Goal: Ask a question

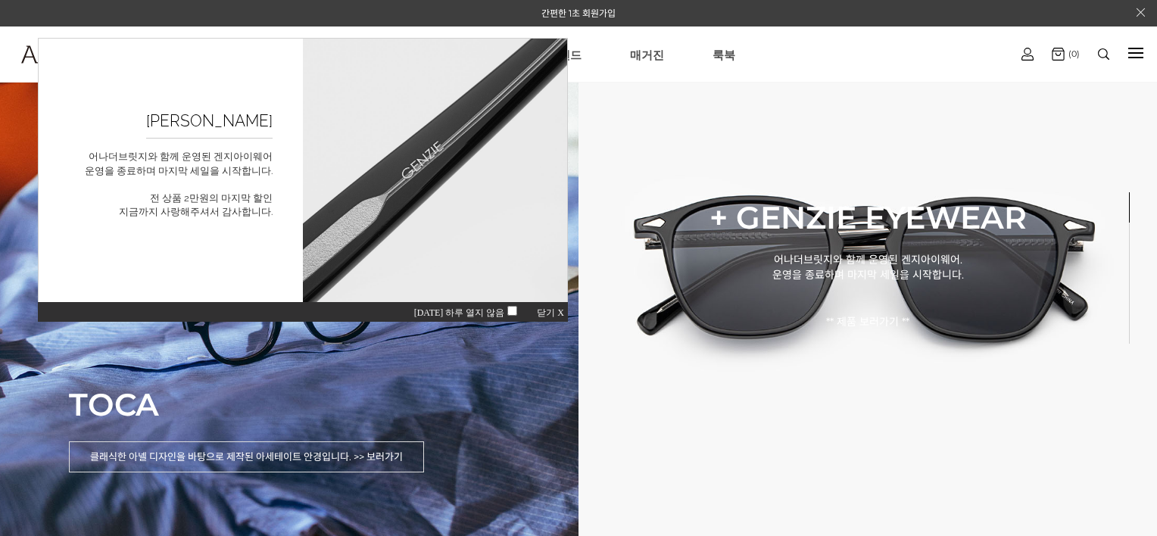
click at [482, 312] on span "오늘 하루 열지 않음" at bounding box center [468, 312] width 108 height 11
click at [517, 312] on span "오늘 하루 열지 않음" at bounding box center [468, 312] width 108 height 11
drag, startPoint x: 542, startPoint y: 314, endPoint x: 544, endPoint y: 352, distance: 37.9
click at [542, 314] on span "닫기 X" at bounding box center [550, 312] width 27 height 11
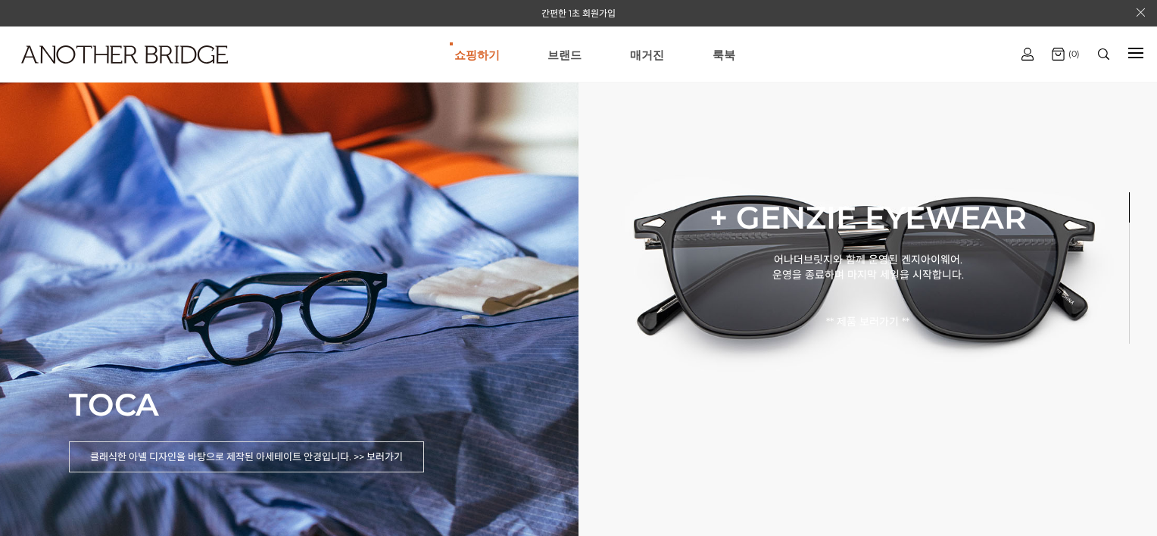
click at [1035, 58] on div "로그인하기 로그인 간편회원가입 마이페이지 주문조회" at bounding box center [1027, 54] width 39 height 28
click at [1031, 86] on link "로그인" at bounding box center [1027, 84] width 92 height 17
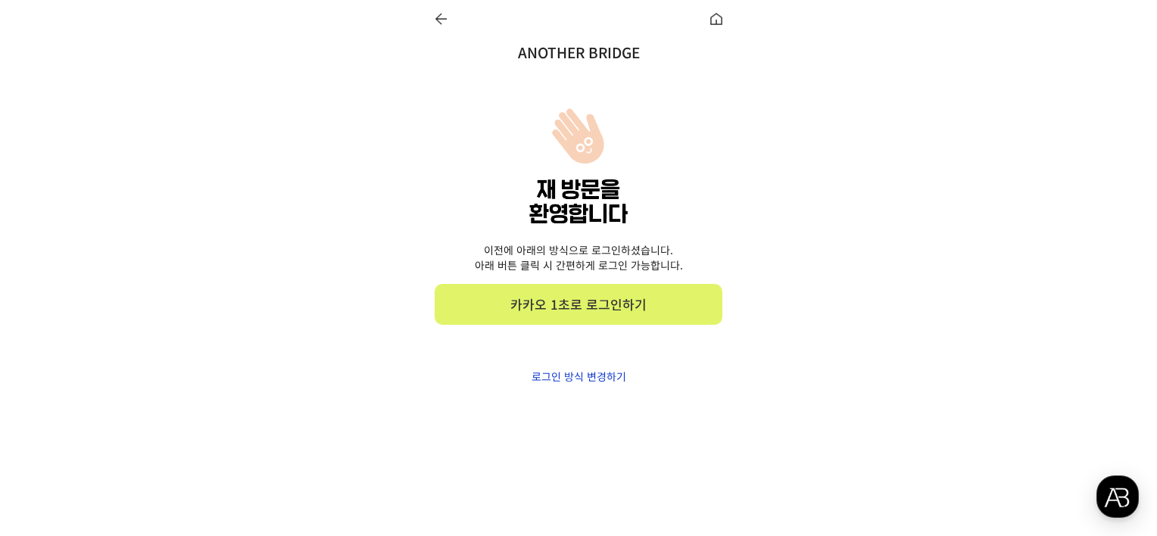
click at [523, 307] on link "카카오 1초로 로그인하기" at bounding box center [579, 304] width 288 height 41
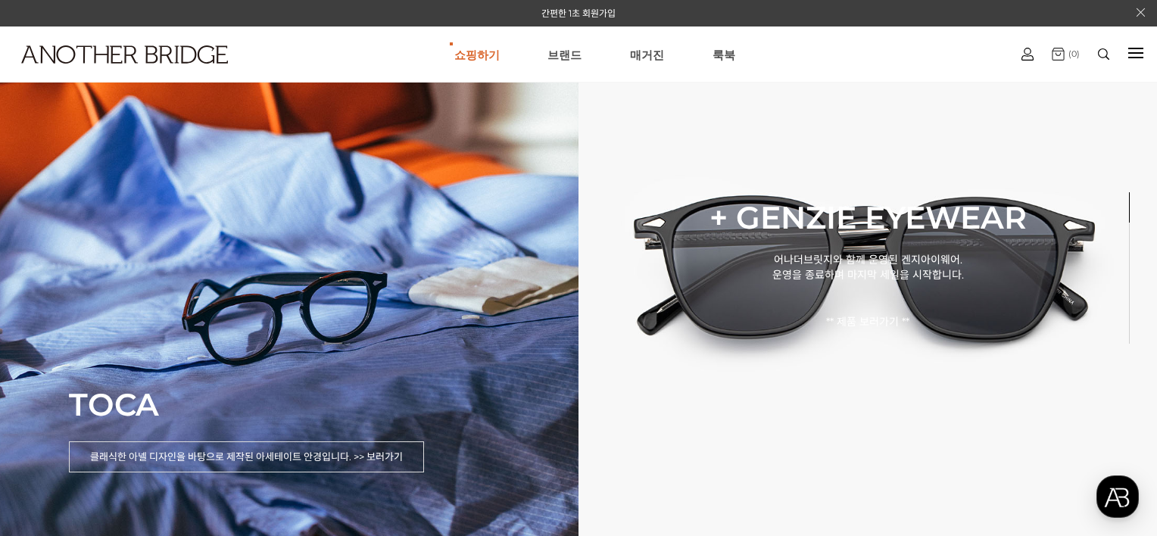
click at [1058, 55] on img at bounding box center [1058, 54] width 13 height 13
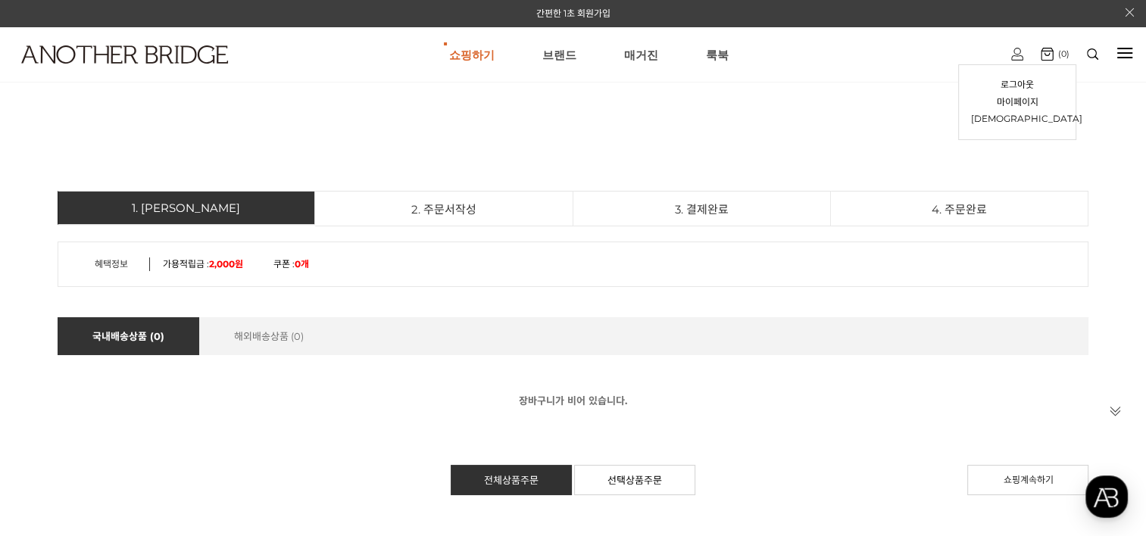
click at [1019, 57] on img at bounding box center [1017, 54] width 12 height 13
click at [1015, 103] on link "마이페이지" at bounding box center [1017, 102] width 92 height 17
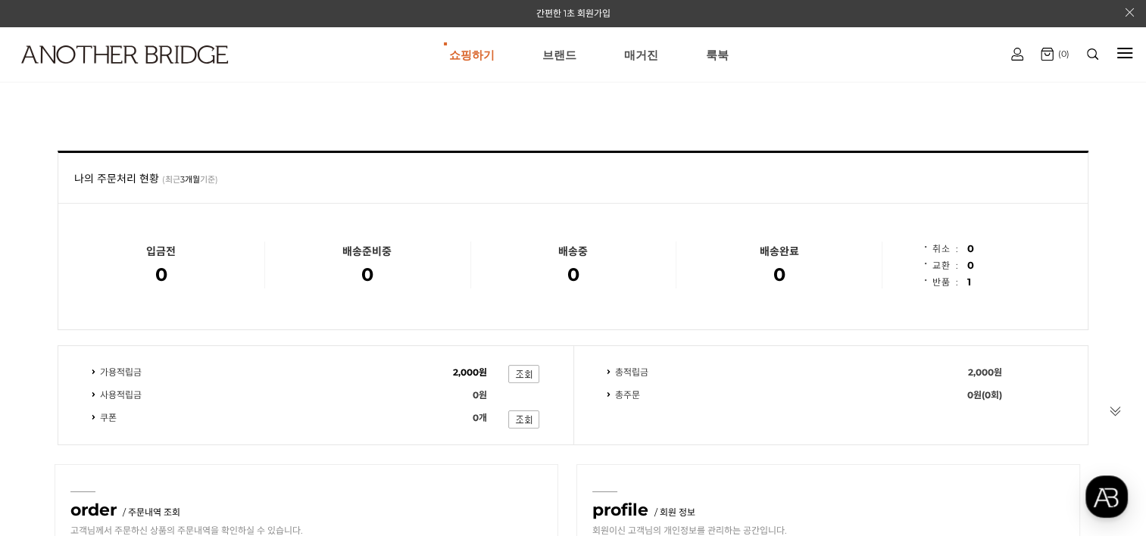
scroll to position [227, 0]
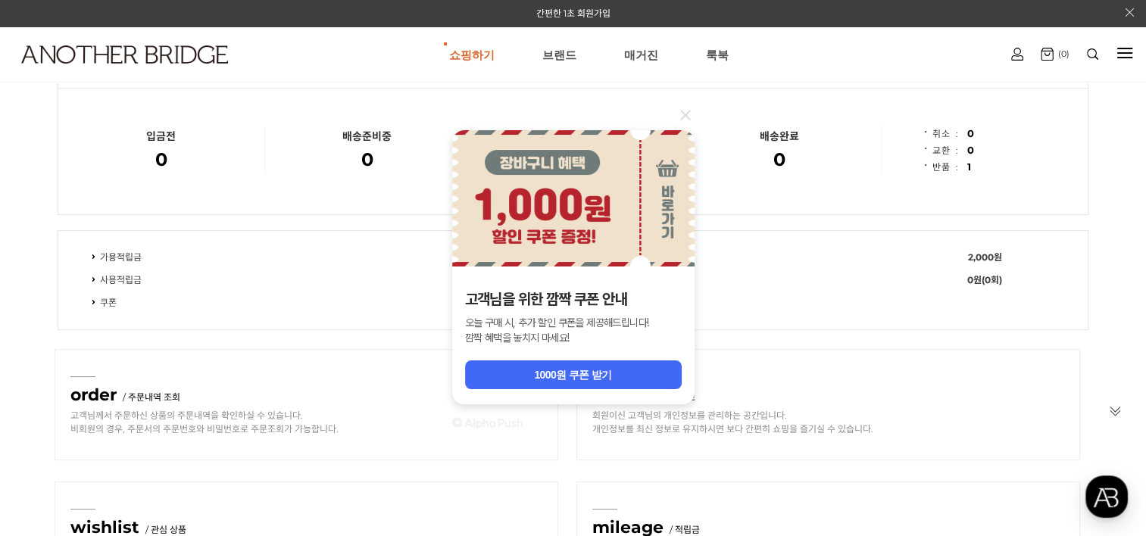
click at [689, 118] on icon at bounding box center [685, 115] width 10 height 10
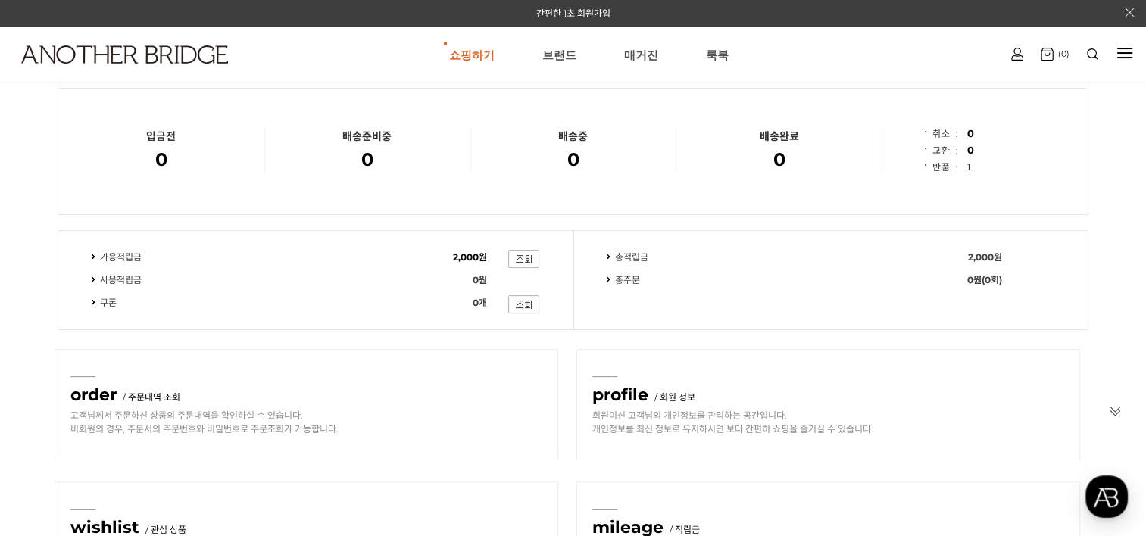
click at [967, 168] on span "1" at bounding box center [969, 167] width 5 height 12
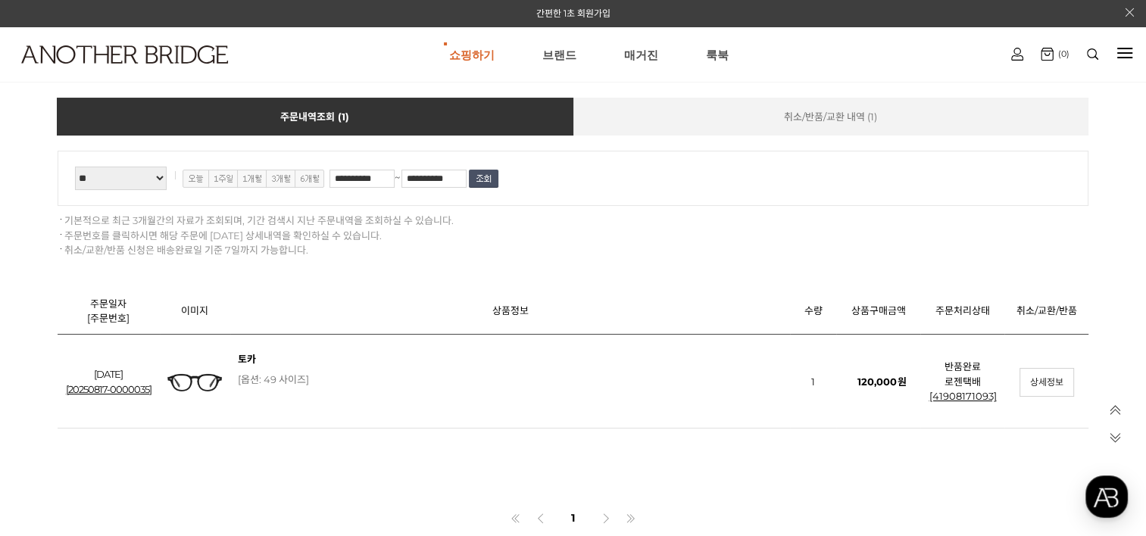
scroll to position [379, 0]
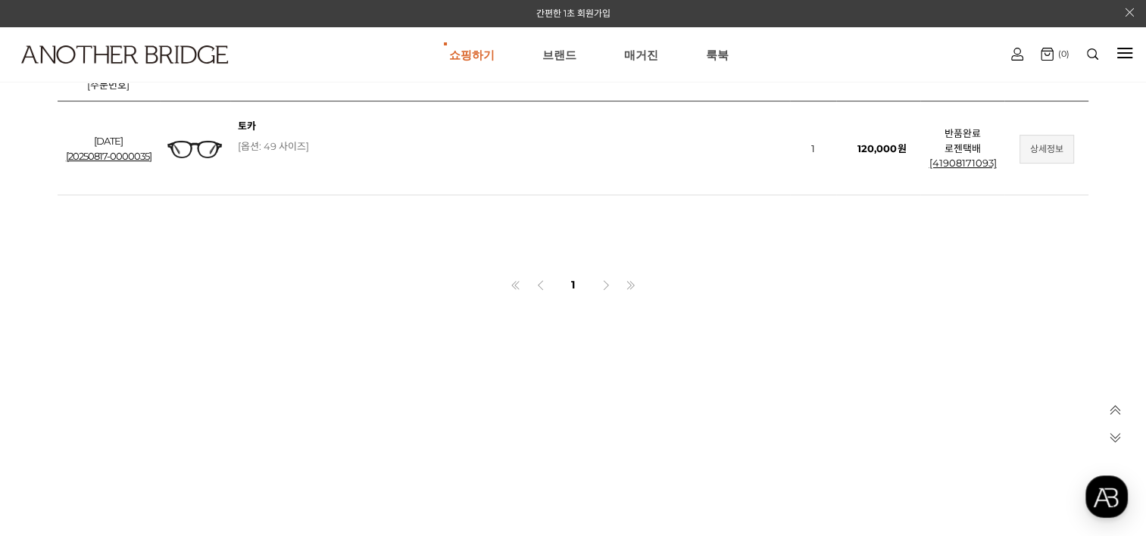
click at [1033, 156] on link "상세정보" at bounding box center [1046, 149] width 55 height 29
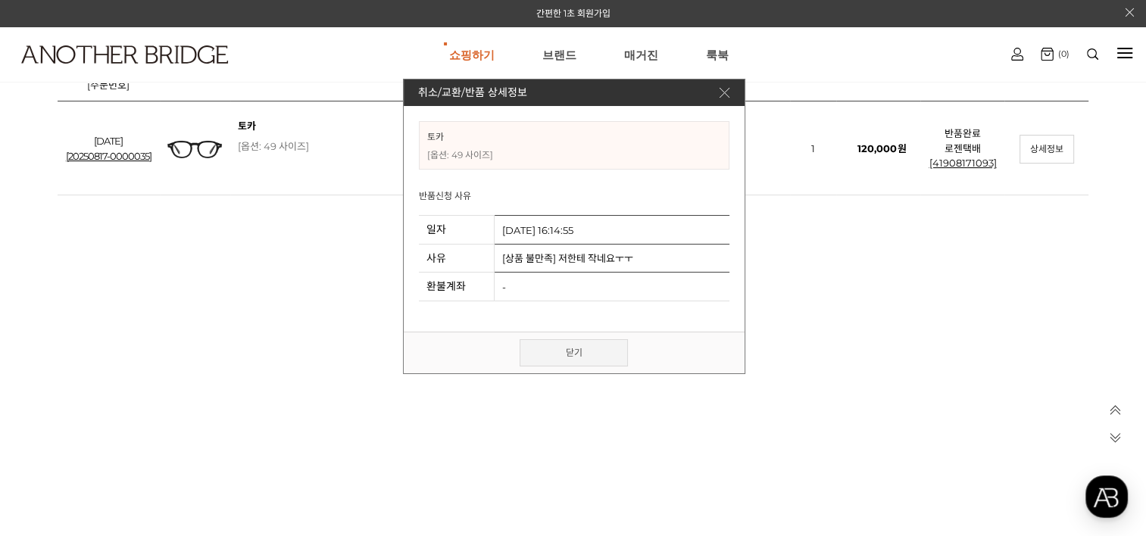
click at [594, 357] on link "닫기" at bounding box center [573, 352] width 108 height 27
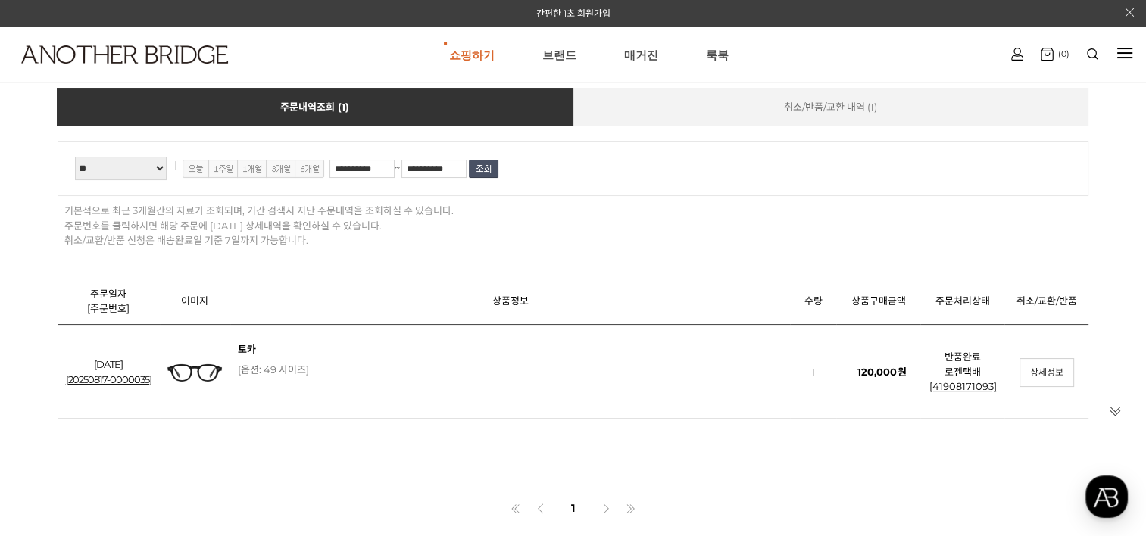
scroll to position [151, 0]
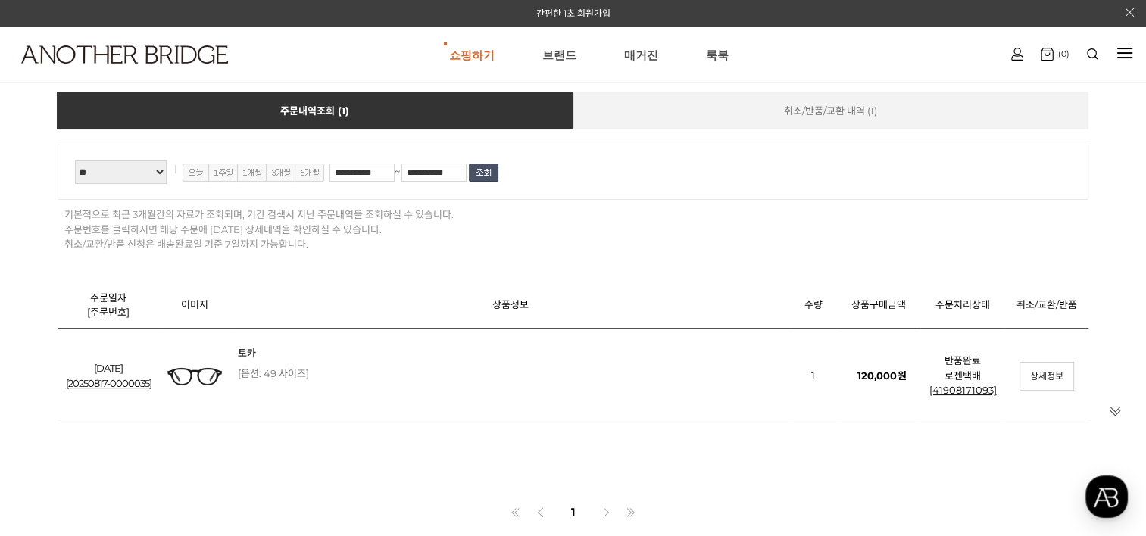
click at [246, 358] on link "토카" at bounding box center [247, 353] width 18 height 12
click at [118, 388] on link "[20250817-0000035]" at bounding box center [109, 383] width 86 height 12
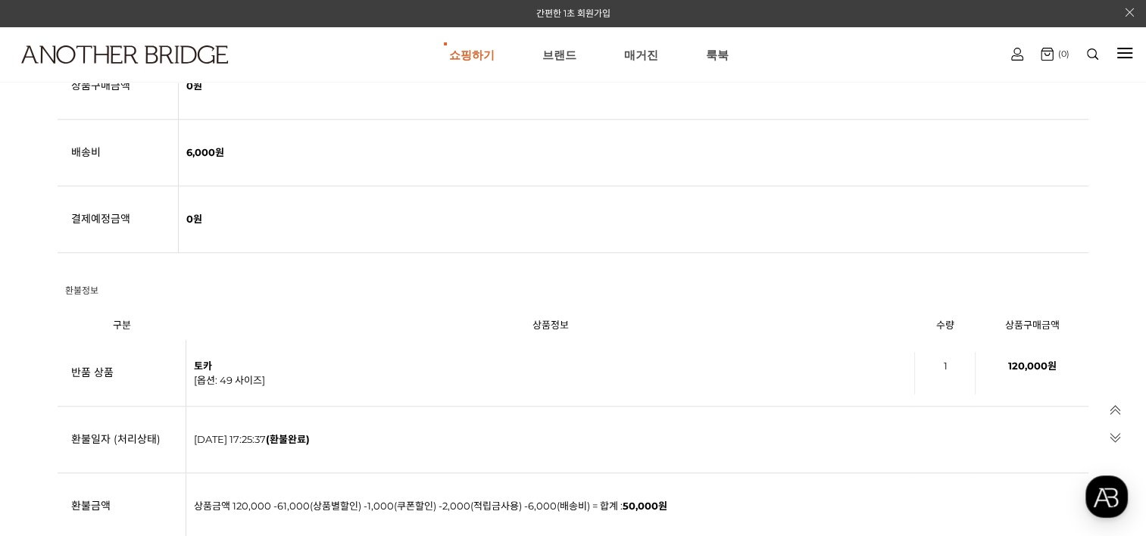
scroll to position [1515, 0]
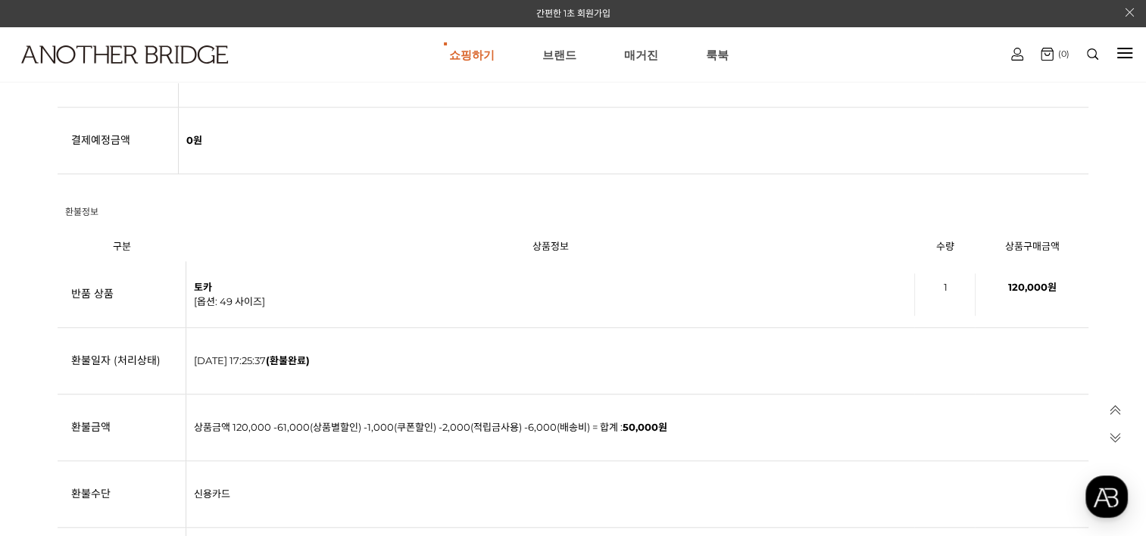
click at [734, 328] on td "[DATE] 17:25:37 (환불완료)" at bounding box center [637, 361] width 903 height 67
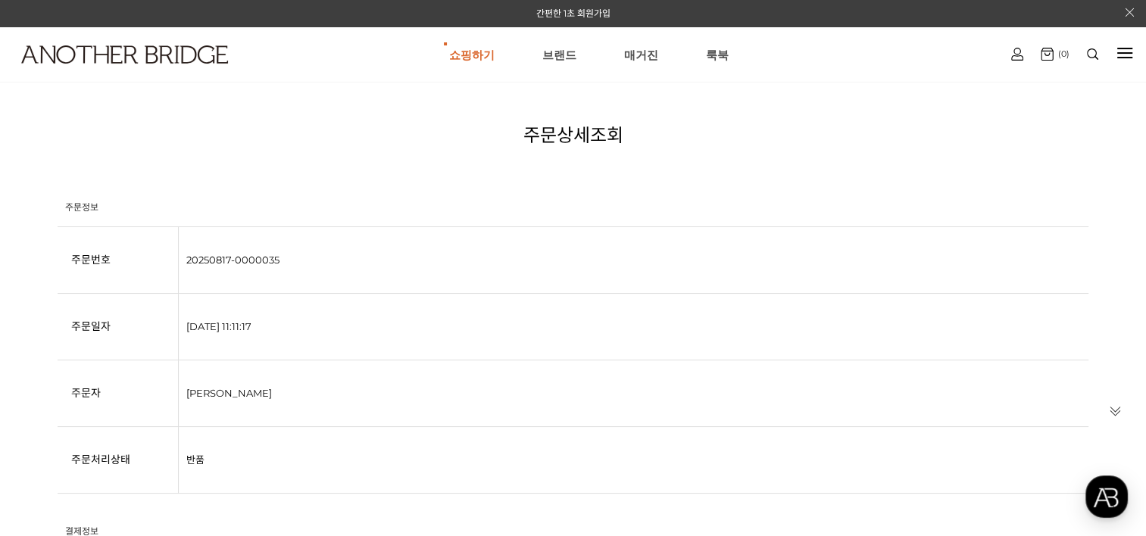
scroll to position [0, 0]
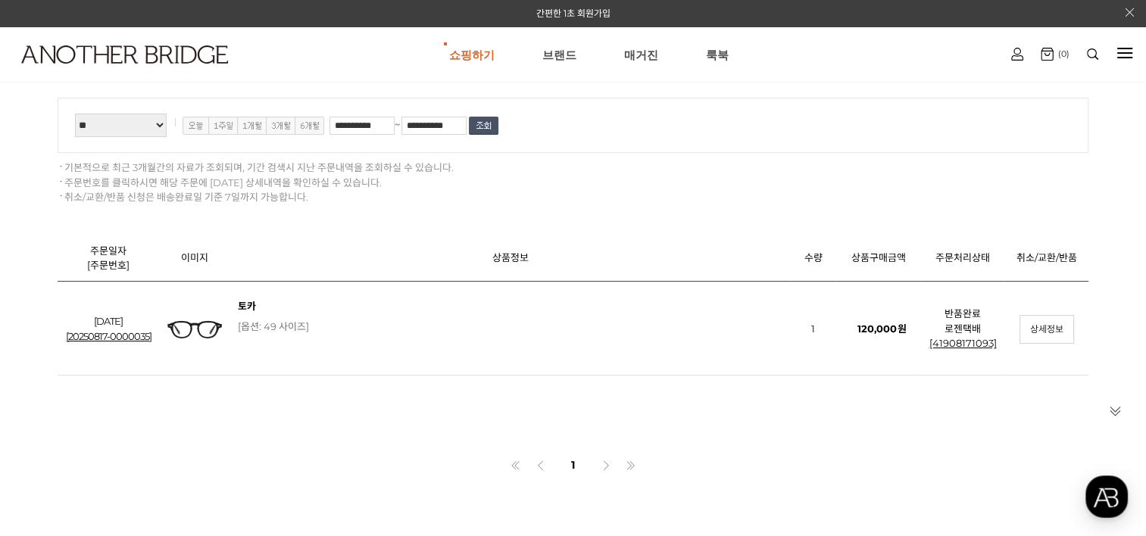
scroll to position [76, 0]
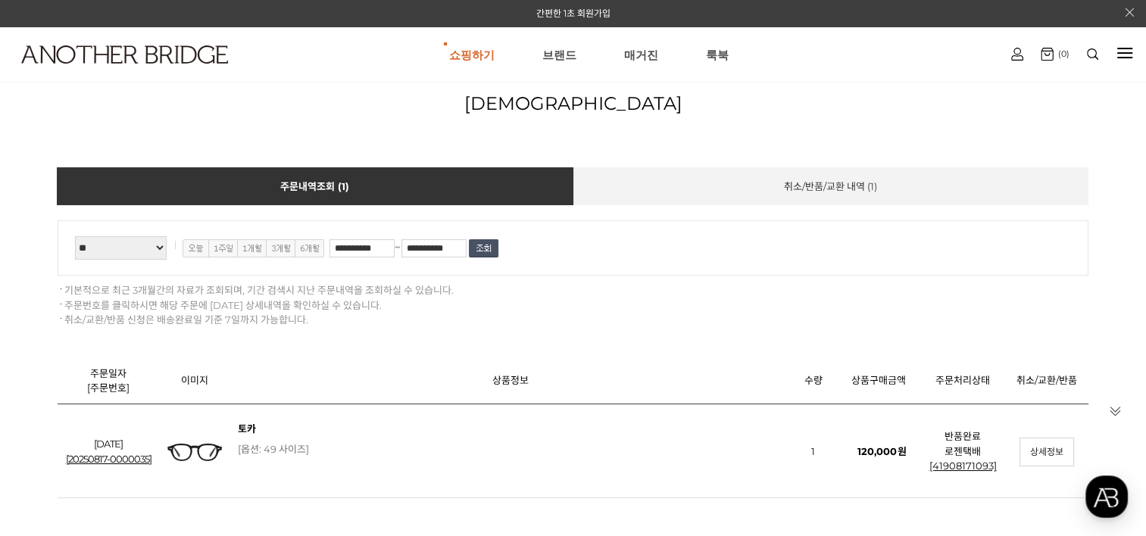
click at [738, 203] on link "취소/반품/교환 내역 ( 1 )" at bounding box center [831, 186] width 516 height 38
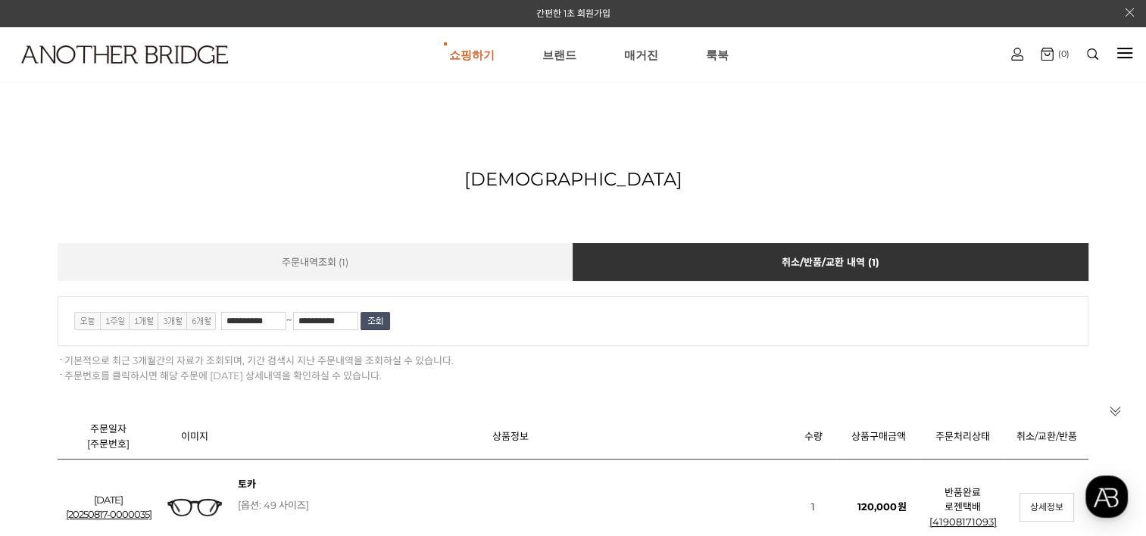
click at [1127, 54] on div at bounding box center [1124, 53] width 15 height 2
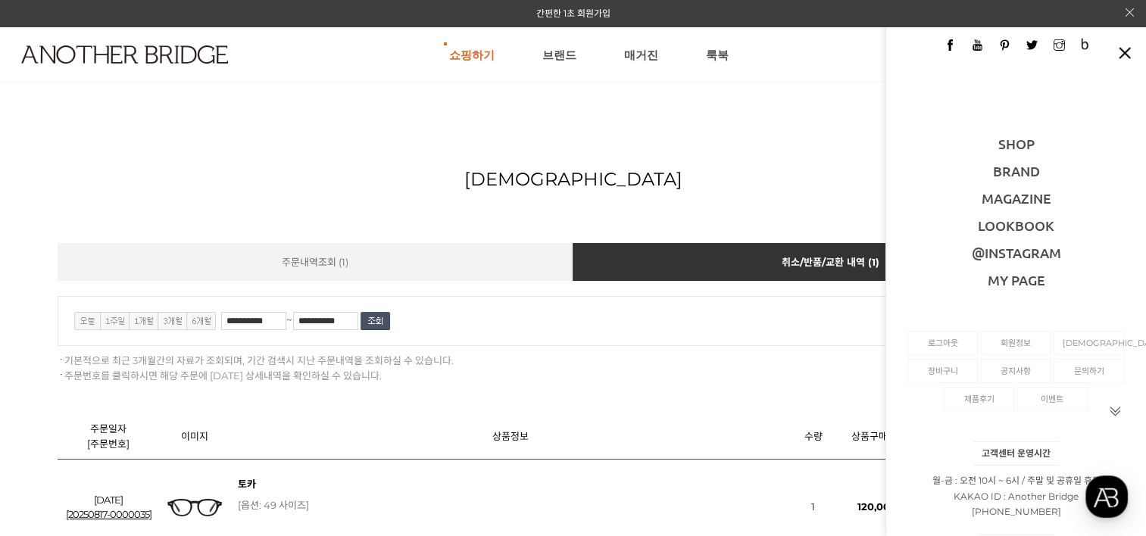
click at [1097, 370] on div at bounding box center [1115, 442] width 42 height 155
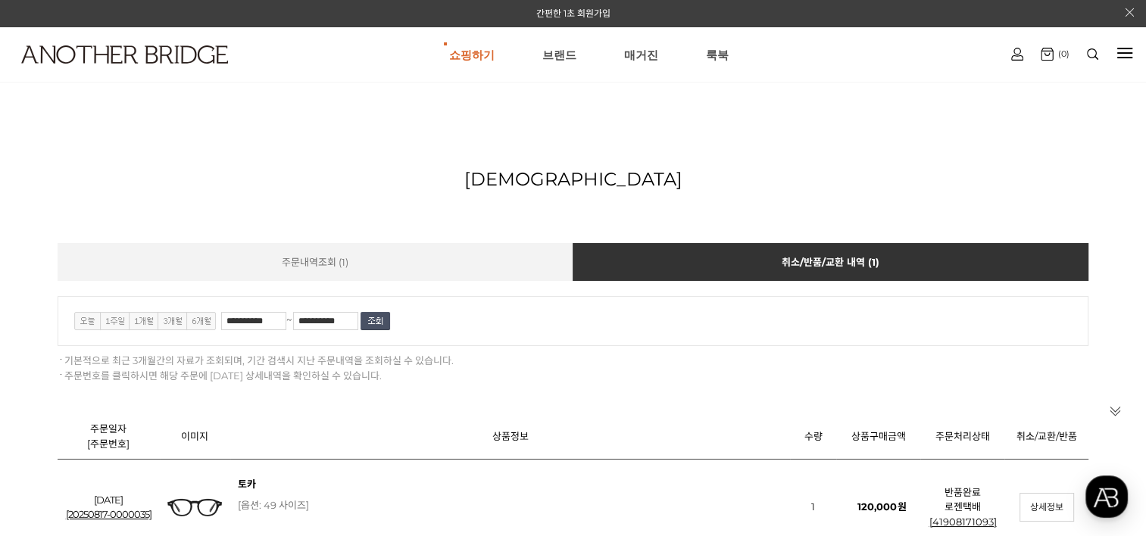
click at [1113, 57] on div "쇼핑하기 AnotherBridge Genzie BEST [GEOGRAPHIC_DATA] 매거진 [GEOGRAPHIC_DATA] 로그아웃 마이페…" at bounding box center [573, 54] width 1146 height 55
click at [1123, 50] on div at bounding box center [1124, 53] width 15 height 17
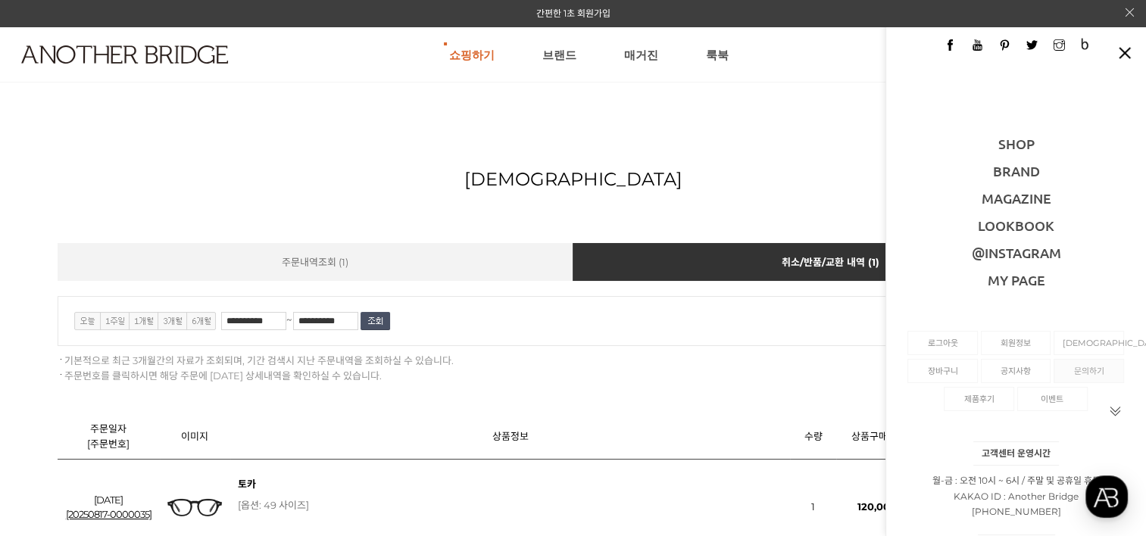
click at [1092, 367] on link "문의하기" at bounding box center [1088, 371] width 52 height 23
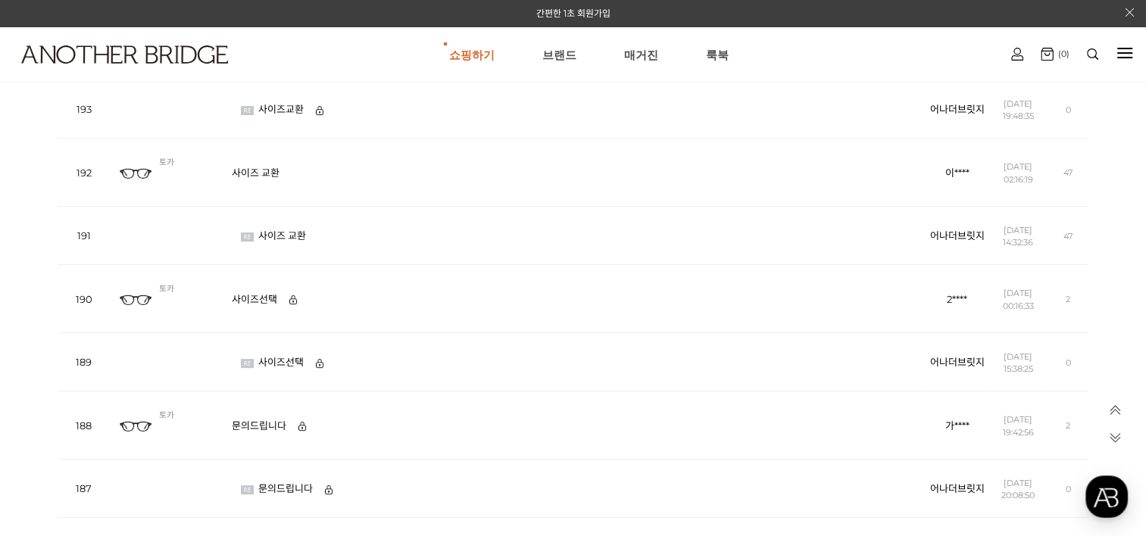
scroll to position [984, 0]
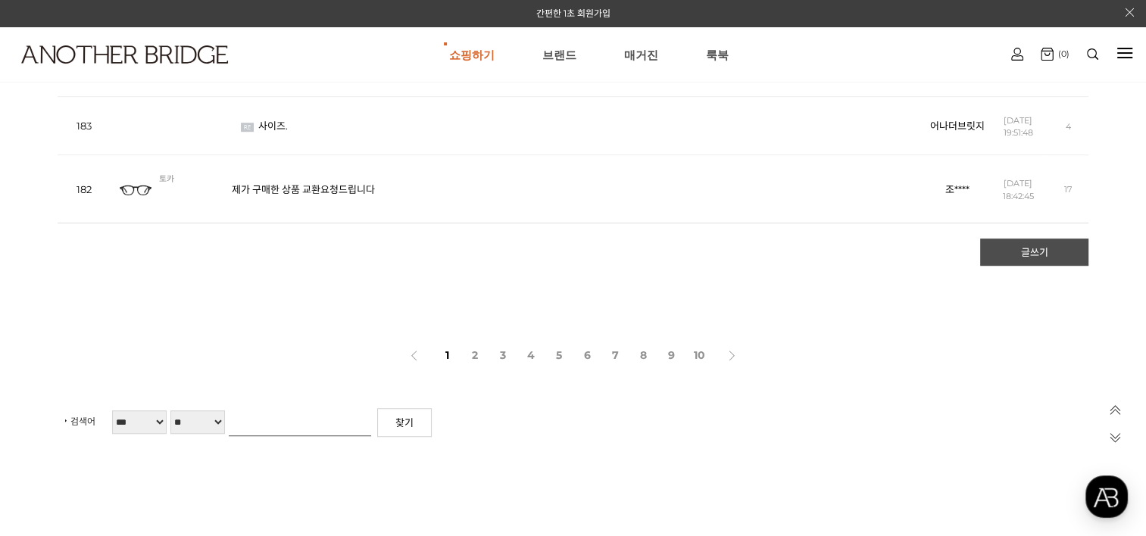
click at [1028, 243] on link "글쓰기" at bounding box center [1034, 252] width 108 height 27
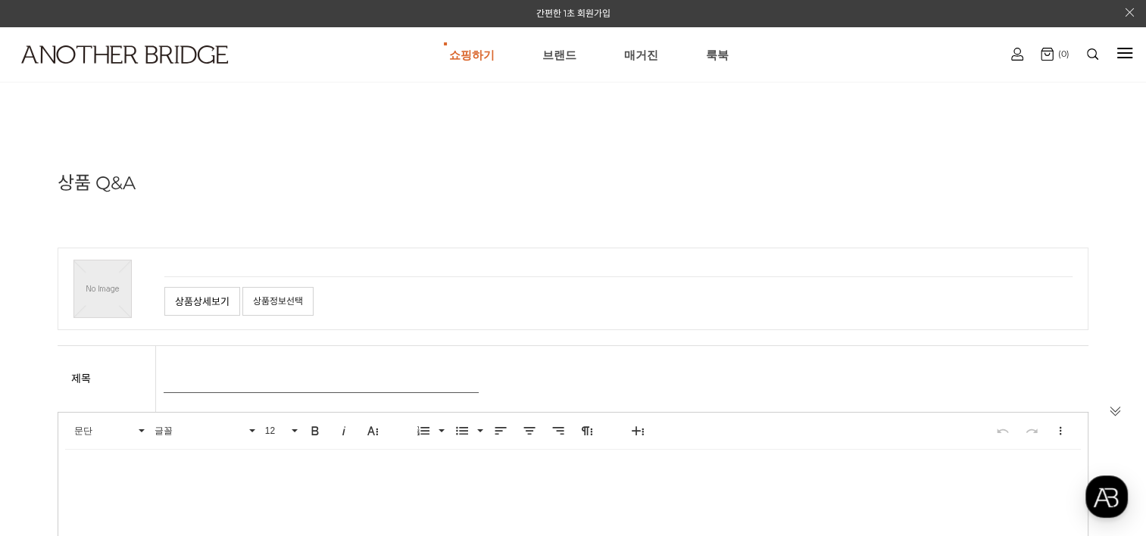
click at [1134, 51] on div "쇼핑하기 AnotherBridge Genzie BEST [GEOGRAPHIC_DATA] 매거진 [GEOGRAPHIC_DATA] 로그아웃 마이페…" at bounding box center [573, 54] width 1146 height 55
click at [1127, 55] on div at bounding box center [1124, 53] width 15 height 17
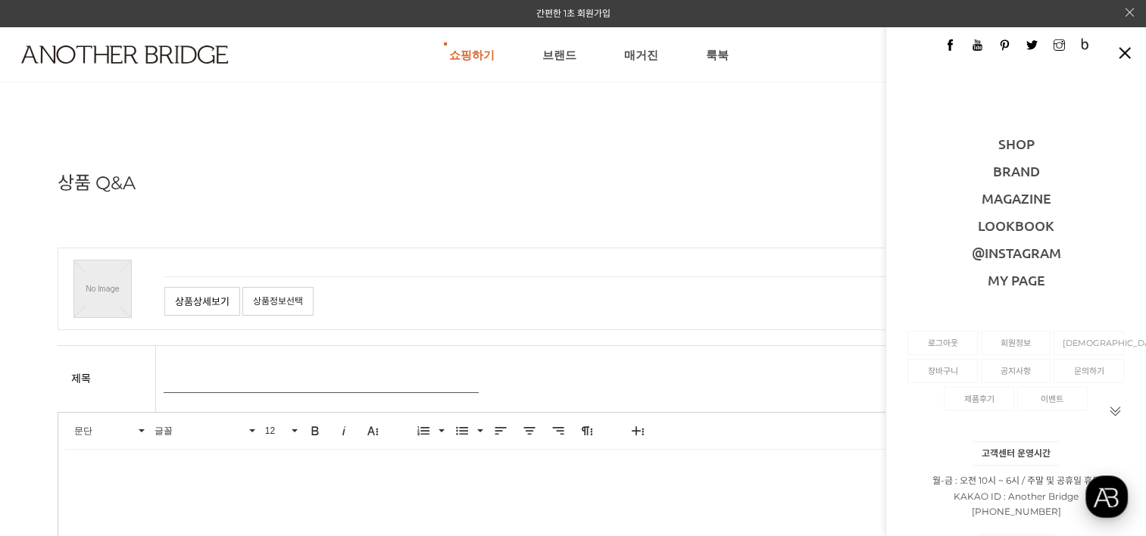
click at [1106, 498] on div "button" at bounding box center [1106, 497] width 42 height 42
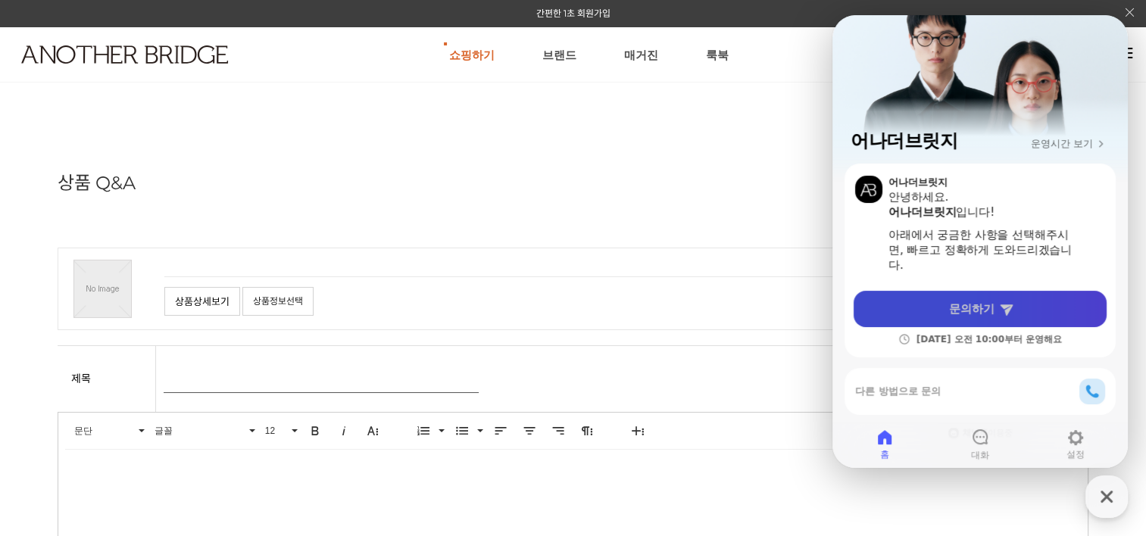
click at [1009, 315] on icon at bounding box center [1006, 308] width 15 height 15
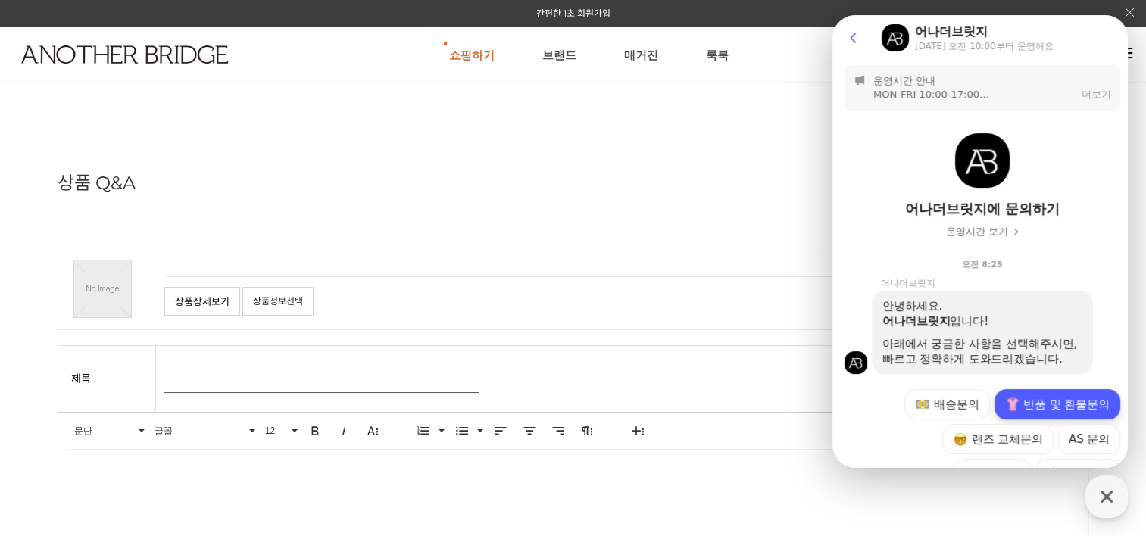
click at [1055, 408] on button "반품 및 환불문의" at bounding box center [1057, 404] width 126 height 30
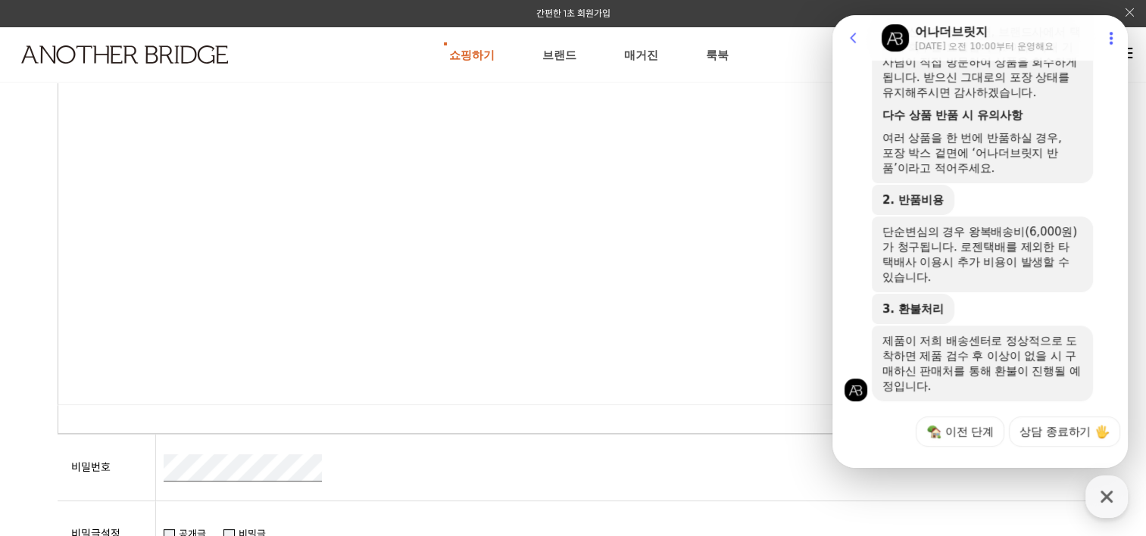
scroll to position [625, 0]
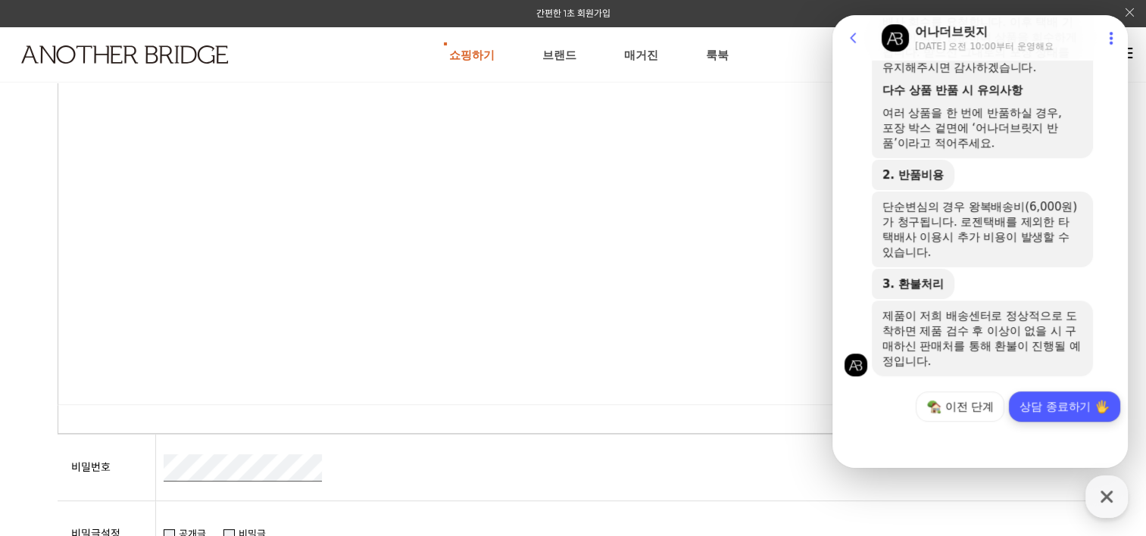
click at [1055, 411] on button "상담 종료하기" at bounding box center [1064, 407] width 111 height 30
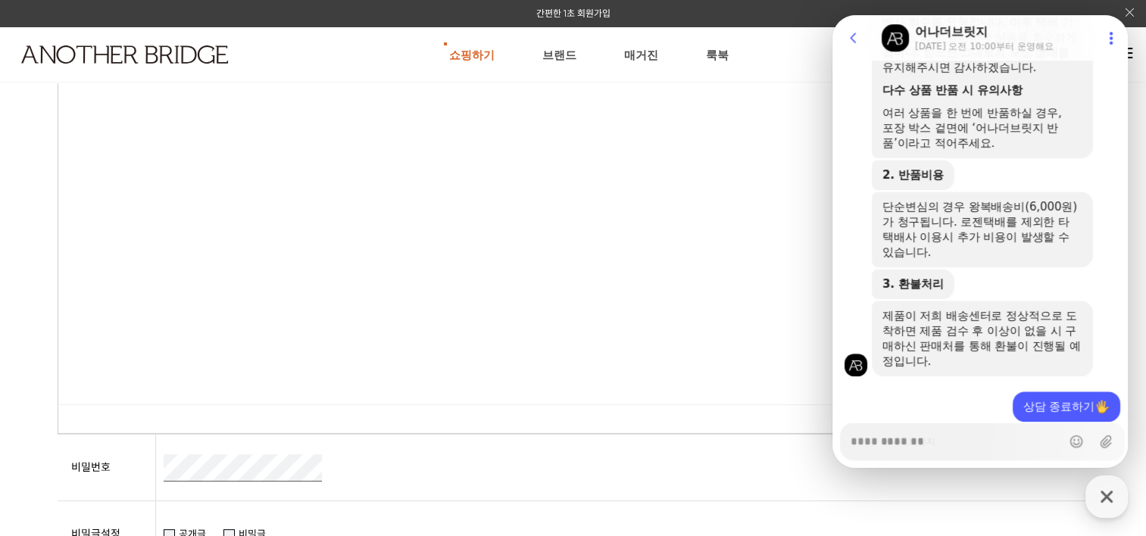
drag, startPoint x: 610, startPoint y: 340, endPoint x: 601, endPoint y: 341, distance: 8.4
click at [607, 340] on body at bounding box center [573, 237] width 1030 height 333
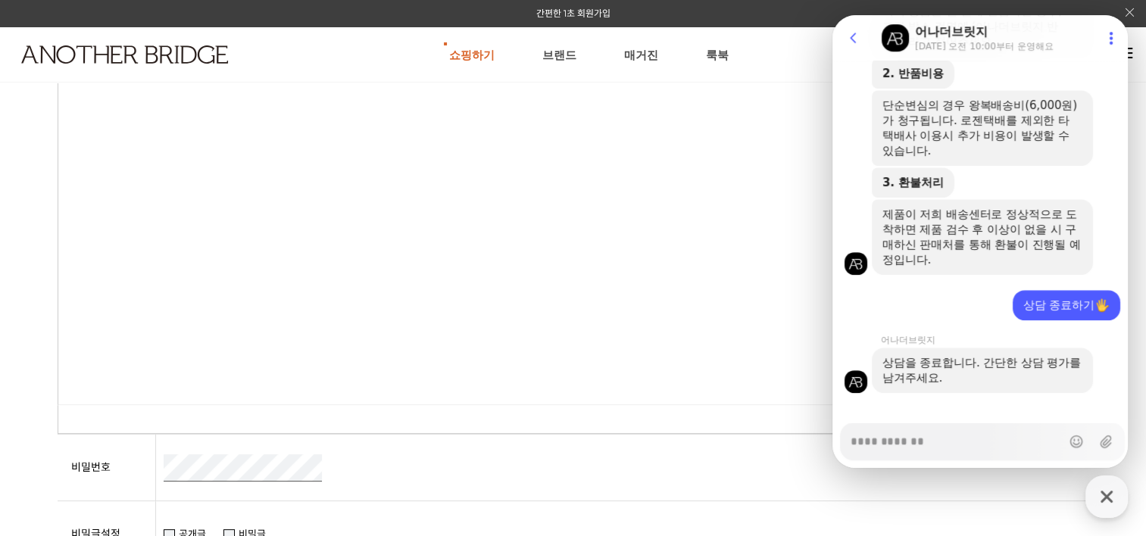
scroll to position [743, 0]
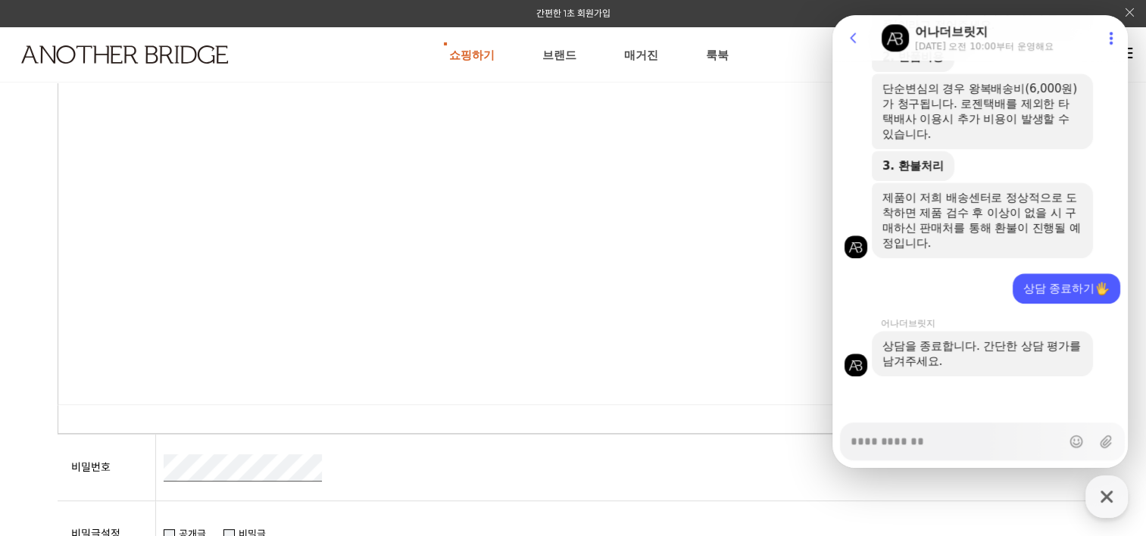
type textarea "*"
click at [853, 40] on icon at bounding box center [853, 38] width 6 height 10
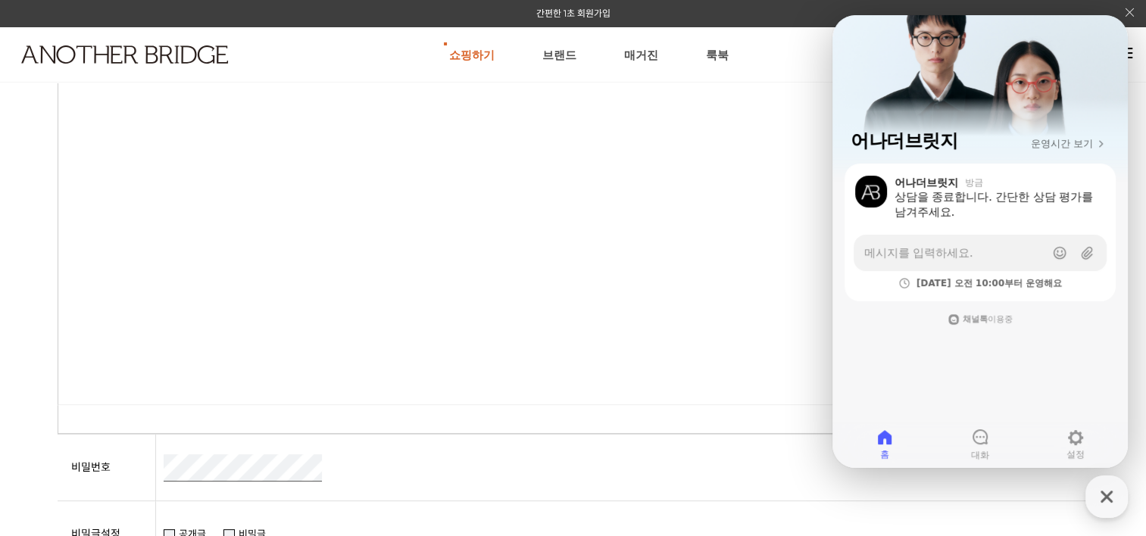
click at [775, 219] on body at bounding box center [573, 237] width 1030 height 333
